Goal: Complete application form

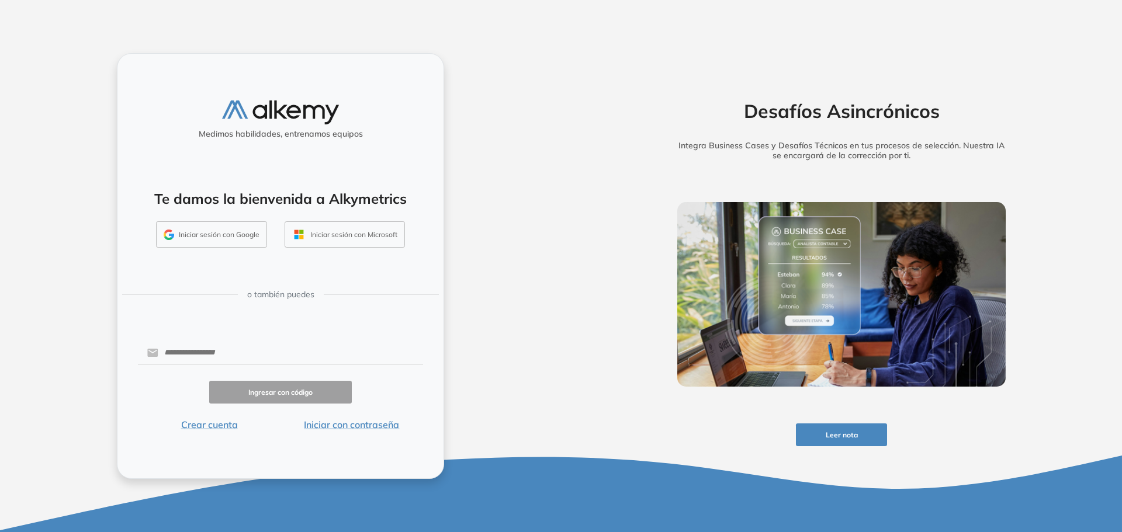
click at [252, 228] on button "Iniciar sesión con Google" at bounding box center [211, 234] width 111 height 27
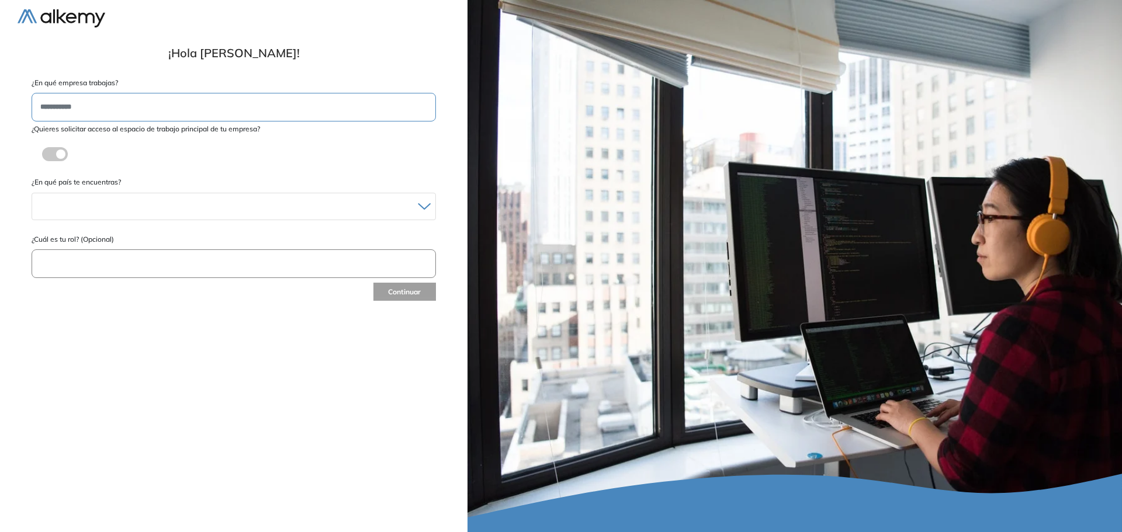
click at [51, 155] on span at bounding box center [46, 151] width 9 height 9
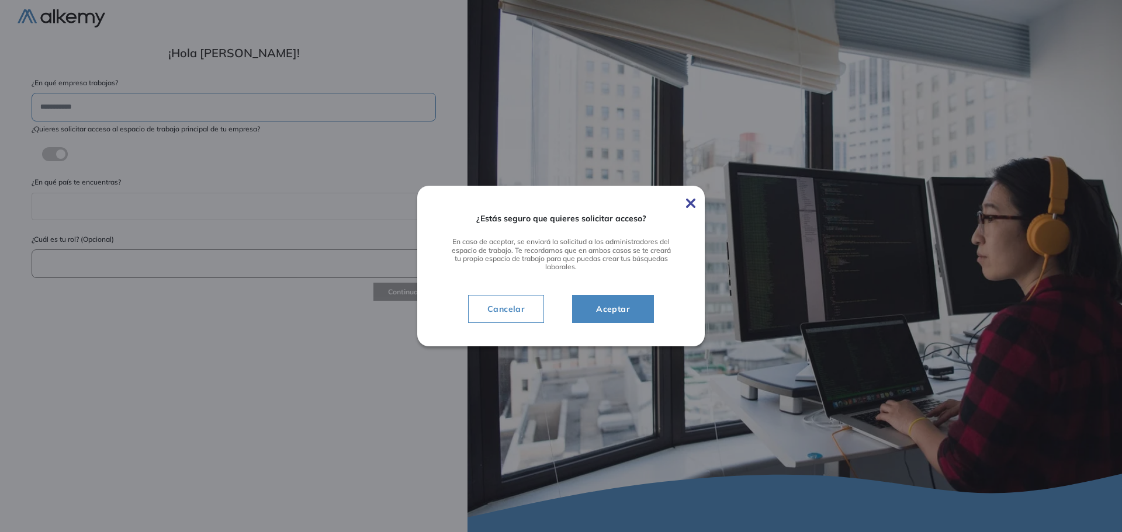
click at [599, 312] on span "Aceptar" at bounding box center [613, 309] width 53 height 14
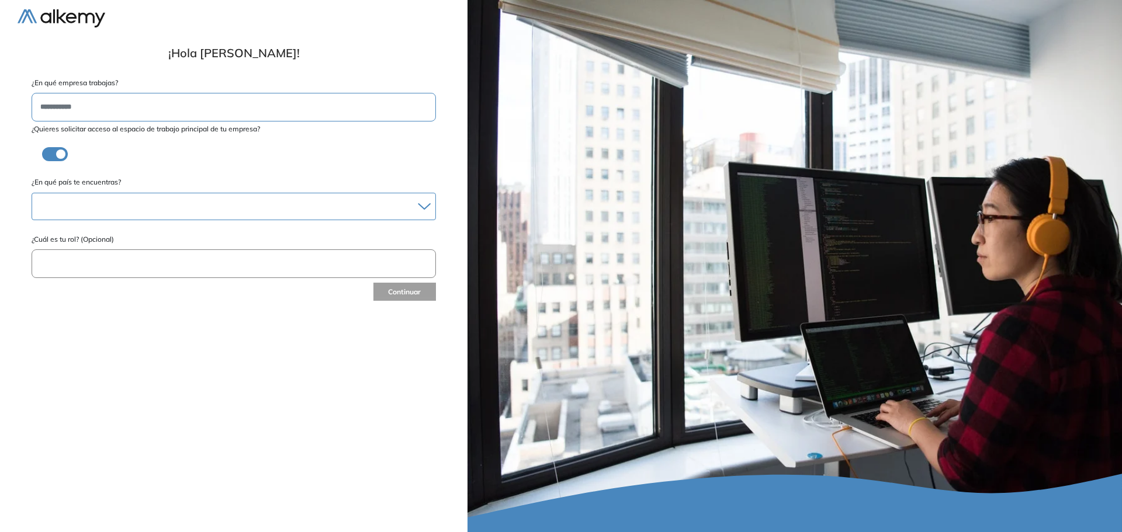
click at [140, 206] on div at bounding box center [233, 206] width 403 height 17
click at [60, 206] on div at bounding box center [233, 206] width 403 height 17
click at [56, 242] on li "Chile" at bounding box center [233, 244] width 393 height 12
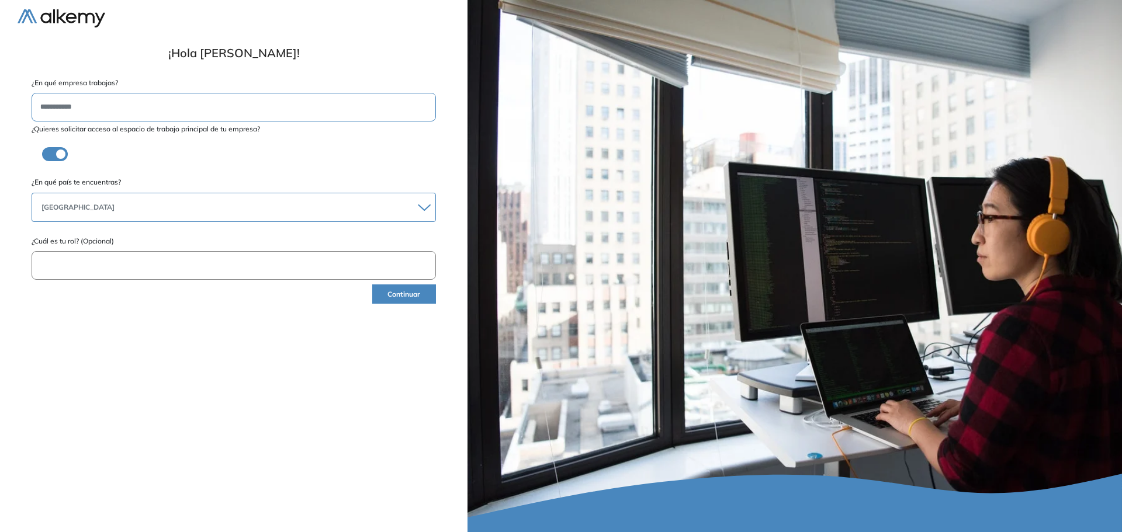
click at [77, 265] on input "text" at bounding box center [234, 265] width 404 height 29
type input "**********"
click at [418, 289] on button "Continuar" at bounding box center [404, 294] width 64 height 19
